Goal: Find specific page/section

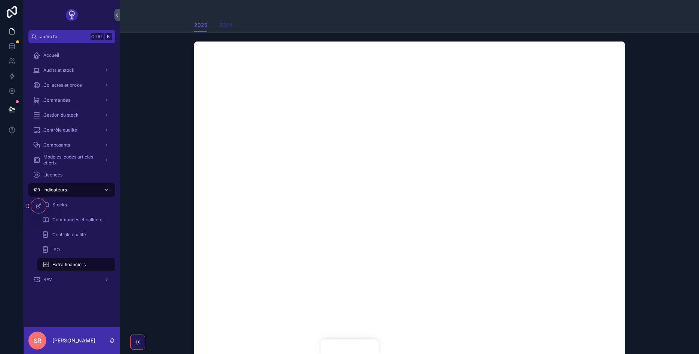
click at [224, 26] on span "2024" at bounding box center [225, 24] width 13 height 7
